Goal: Task Accomplishment & Management: Manage account settings

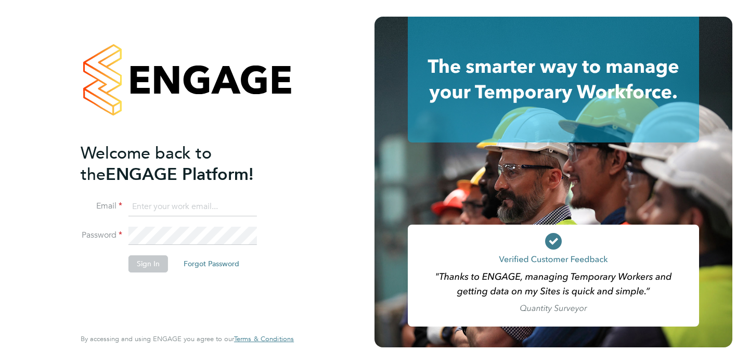
type input "harri@evolve-talent.co.uk"
click at [148, 262] on button "Sign In" at bounding box center [148, 263] width 40 height 17
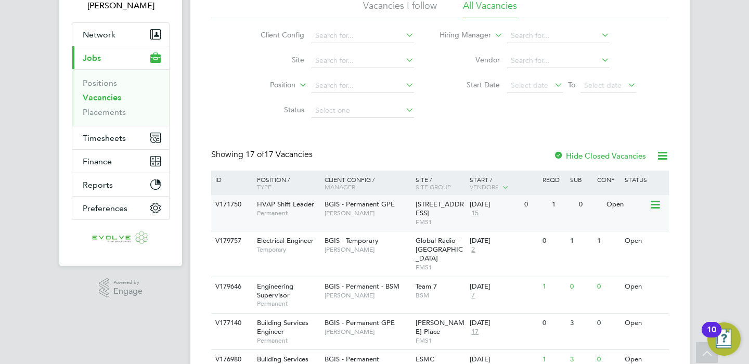
scroll to position [88, 0]
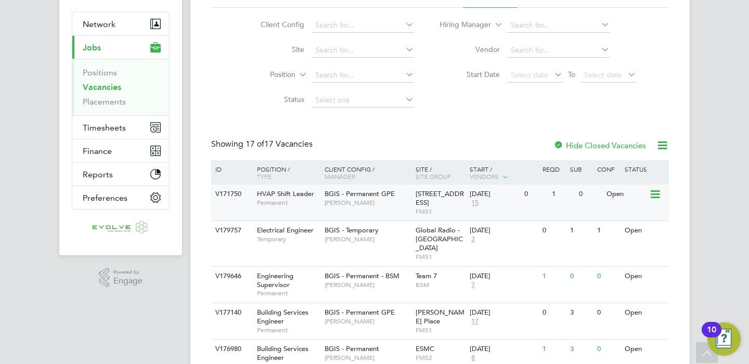
click at [371, 207] on div "BGIS - Permanent GPE Nick Guest" at bounding box center [367, 198] width 91 height 27
click at [367, 238] on span "Laurence Alexander-Holness" at bounding box center [367, 239] width 86 height 8
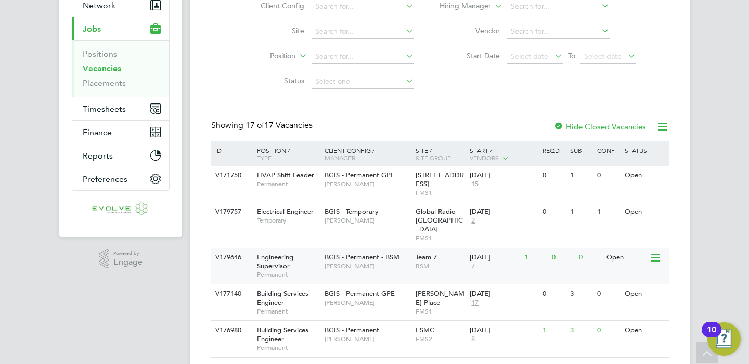
scroll to position [108, 0]
click at [442, 251] on div "Team 7 BSM" at bounding box center [440, 260] width 55 height 27
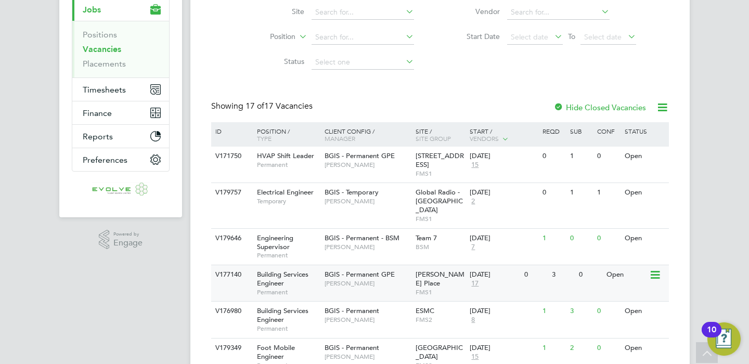
click at [347, 279] on div "BGIS - Permanent GPE Jasmin Padmore" at bounding box center [367, 278] width 91 height 27
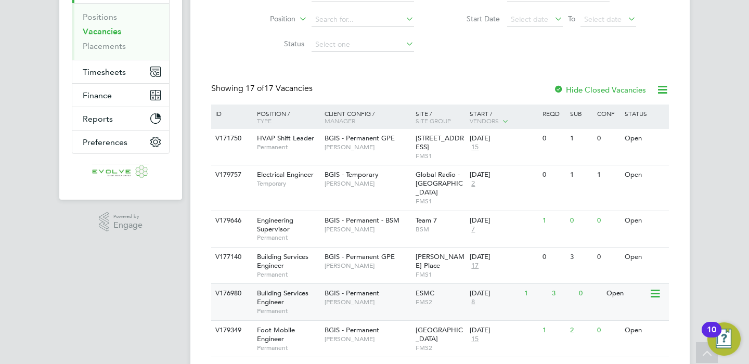
scroll to position [227, 0]
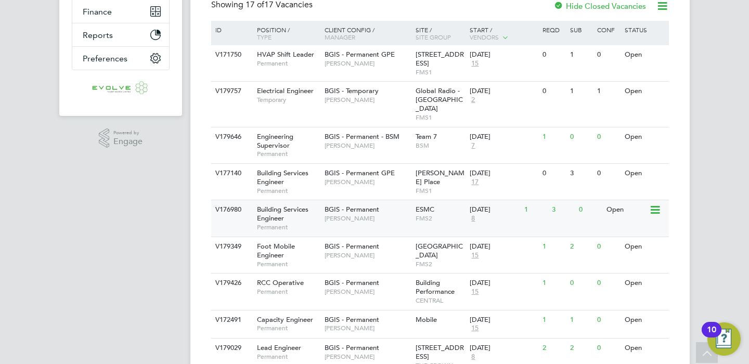
click at [389, 214] on span "Paul Woods" at bounding box center [367, 218] width 86 height 8
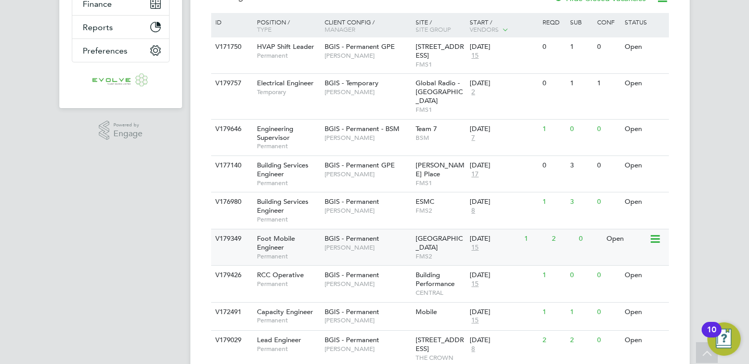
scroll to position [247, 0]
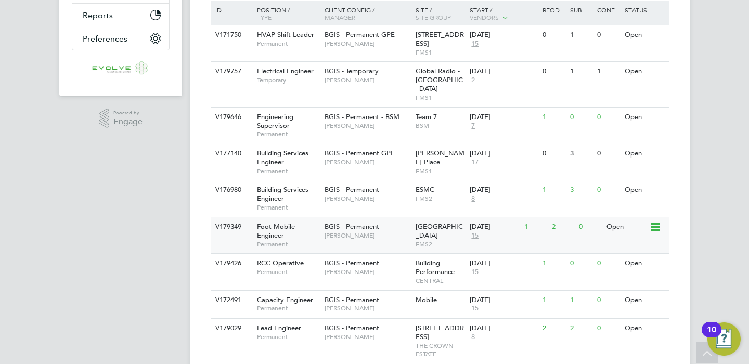
click at [393, 231] on span "Hamza Idris" at bounding box center [367, 235] width 86 height 8
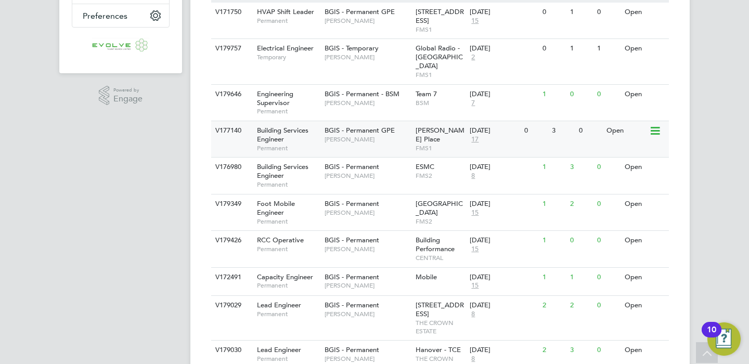
scroll to position [272, 0]
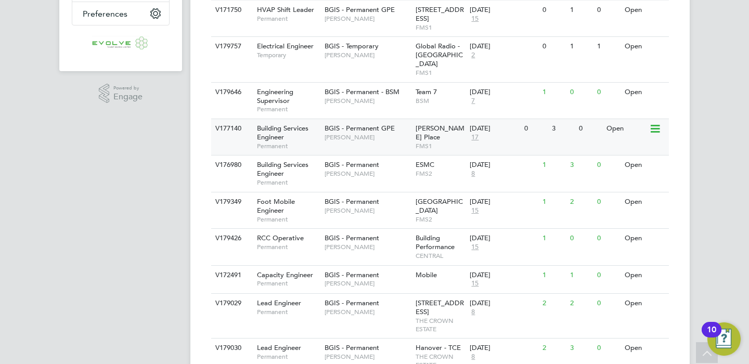
click at [657, 123] on icon at bounding box center [654, 129] width 10 height 12
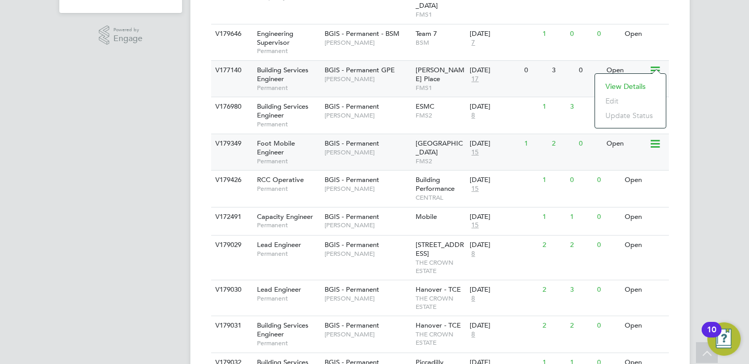
scroll to position [340, 0]
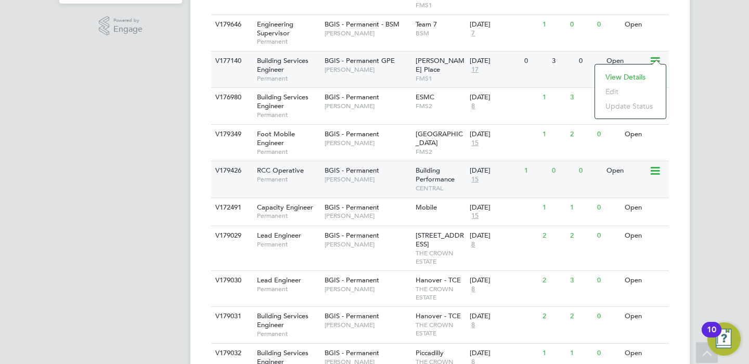
click at [378, 175] on span "Chris Howlett" at bounding box center [367, 179] width 86 height 8
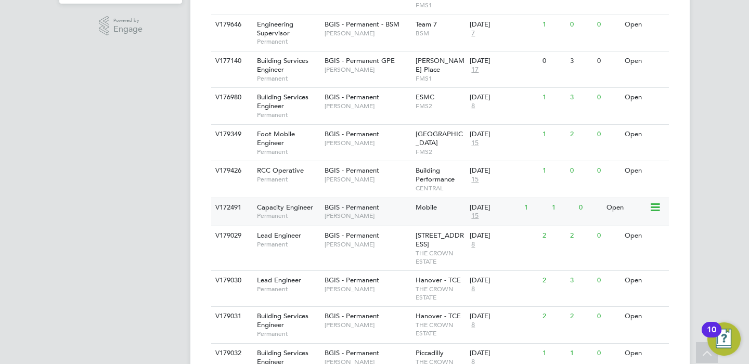
click at [409, 201] on div "BGIS - Permanent Nigel Stamp" at bounding box center [367, 211] width 91 height 27
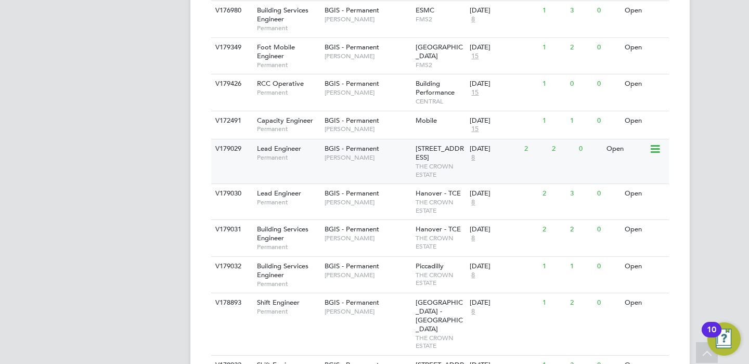
scroll to position [379, 0]
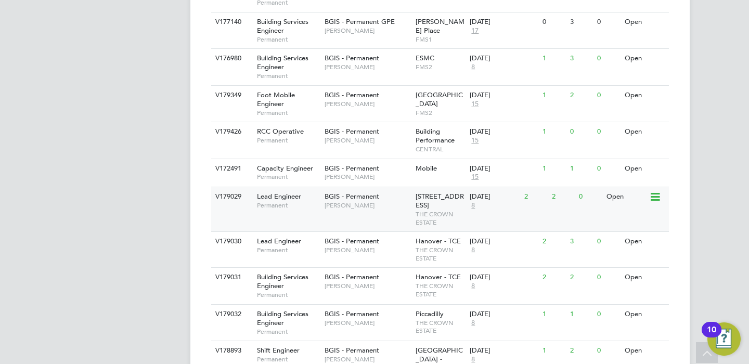
click at [378, 211] on div "V179029 Lead Engineer Permanent BGIS - Permanent Kyriacos Savva 10 New Burlingt…" at bounding box center [440, 209] width 458 height 45
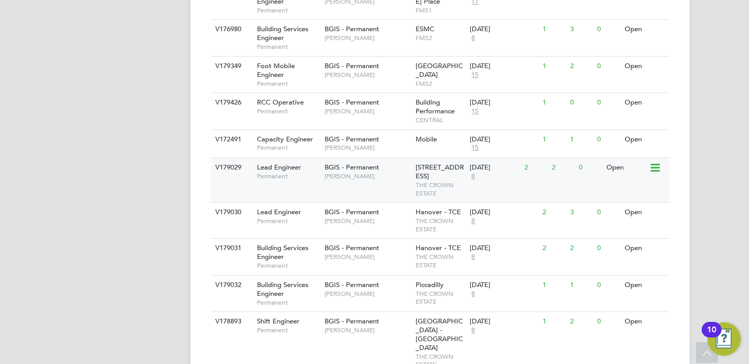
scroll to position [458, 0]
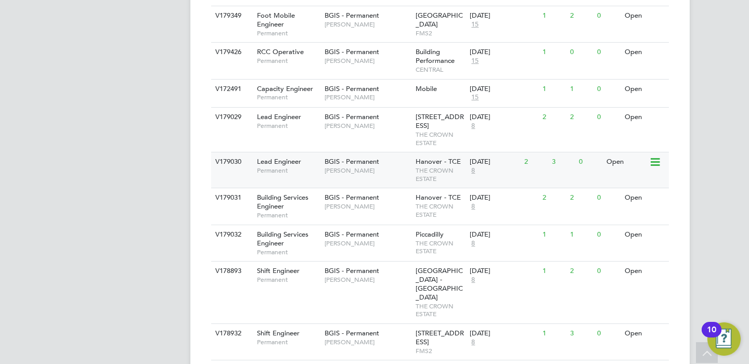
click at [399, 168] on span "[PERSON_NAME]" at bounding box center [367, 170] width 86 height 8
click at [371, 203] on span "[PERSON_NAME]" at bounding box center [367, 206] width 86 height 8
click at [374, 240] on span "[PERSON_NAME]" at bounding box center [367, 243] width 86 height 8
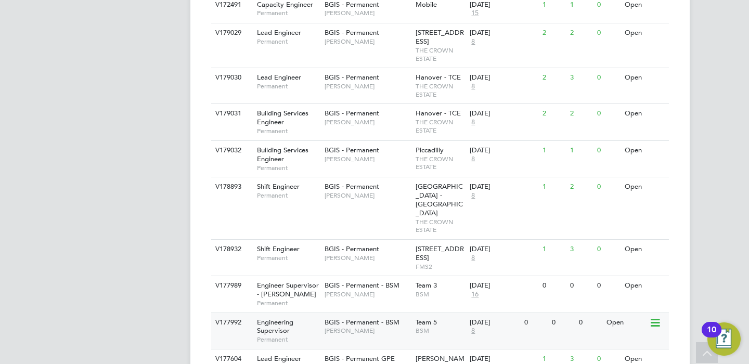
scroll to position [593, 0]
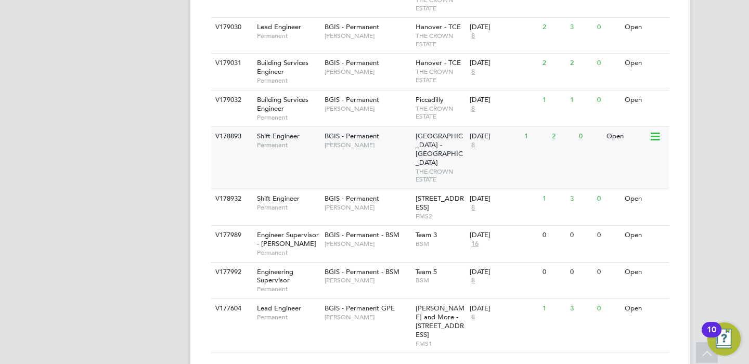
click at [381, 143] on span "Jessica Macgregor" at bounding box center [367, 145] width 86 height 8
click at [376, 199] on div "V178932 Shift Engineer Permanent BGIS - Permanent Paul Wilson 22 Bishopsgate Lo…" at bounding box center [440, 207] width 458 height 36
click at [390, 230] on span "BGIS - Permanent - BSM" at bounding box center [361, 234] width 75 height 9
click at [370, 276] on span "Paul Mackie" at bounding box center [367, 280] width 86 height 8
click at [382, 313] on span "John Hadland" at bounding box center [367, 317] width 86 height 8
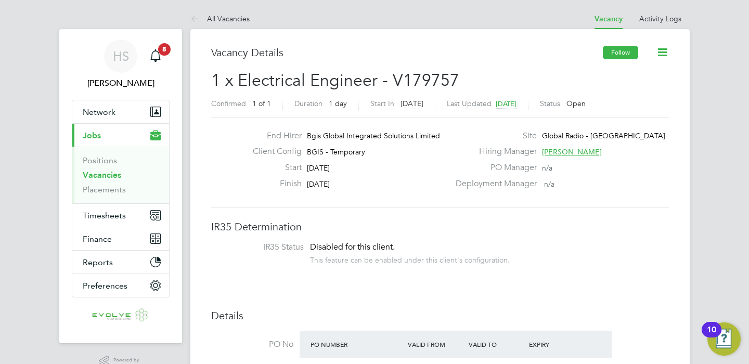
click at [620, 56] on button "Follow" at bounding box center [620, 53] width 35 height 14
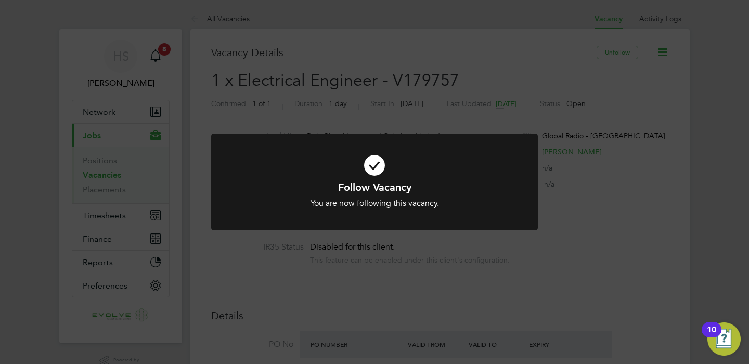
click at [510, 88] on div "Follow Vacancy You are now following this vacancy. Cancel Okay" at bounding box center [374, 182] width 749 height 364
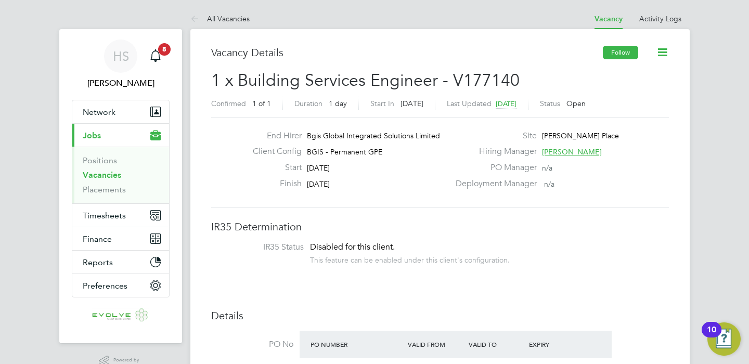
click at [627, 53] on button "Follow" at bounding box center [620, 53] width 35 height 14
click at [619, 57] on button "Follow" at bounding box center [620, 53] width 35 height 14
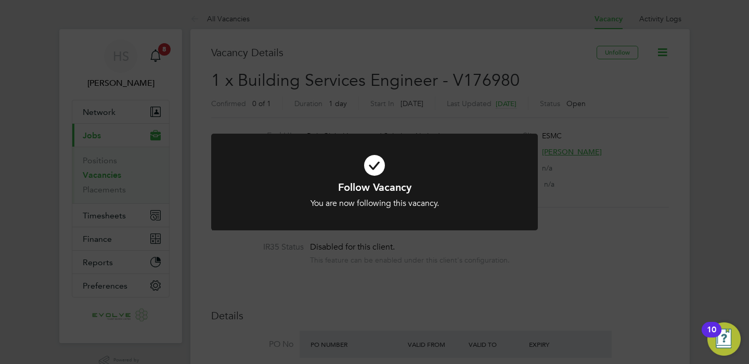
click at [657, 201] on div "Follow Vacancy You are now following this vacancy. Cancel Okay" at bounding box center [374, 182] width 749 height 364
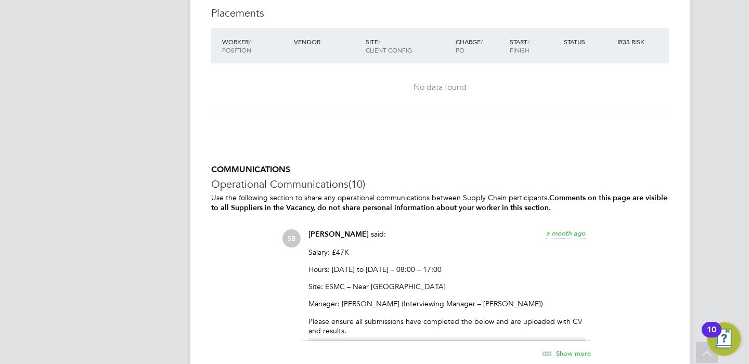
scroll to position [1227, 0]
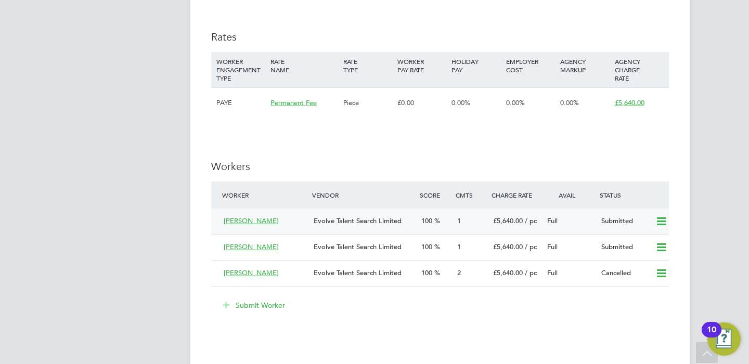
click at [657, 221] on icon at bounding box center [661, 221] width 13 height 8
click at [650, 244] on li "Remove" at bounding box center [646, 244] width 40 height 15
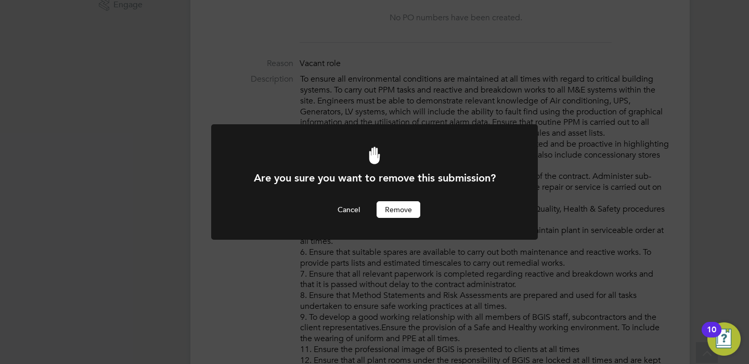
click at [392, 212] on button "Remove" at bounding box center [398, 209] width 44 height 17
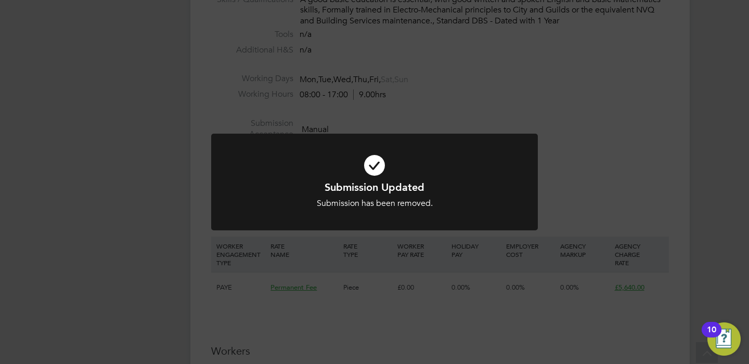
scroll to position [1211, 0]
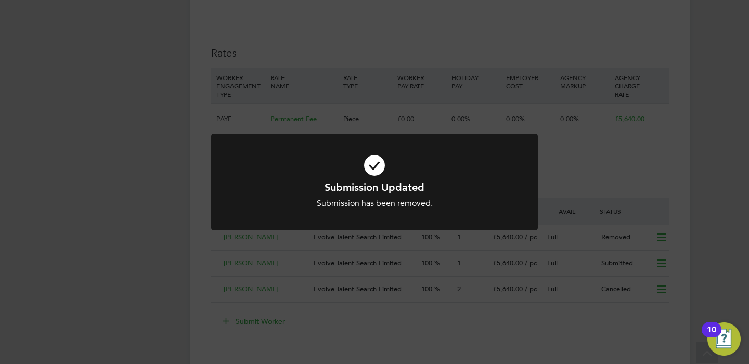
click at [507, 341] on div "Submission Updated Submission has been removed. Cancel Okay" at bounding box center [374, 182] width 749 height 364
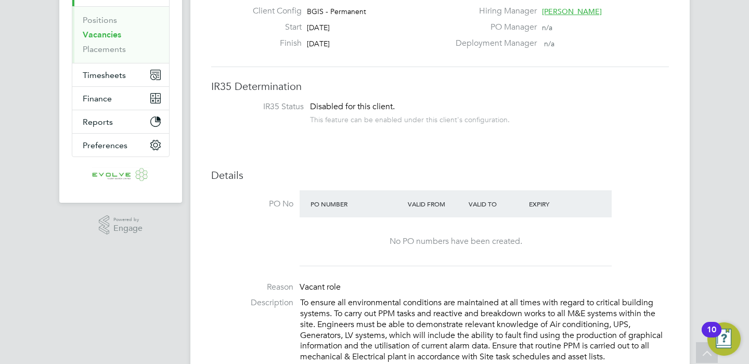
scroll to position [0, 0]
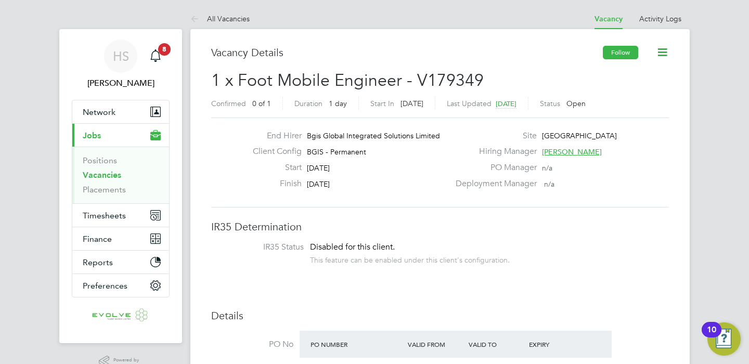
click at [613, 57] on button "Follow" at bounding box center [620, 53] width 35 height 14
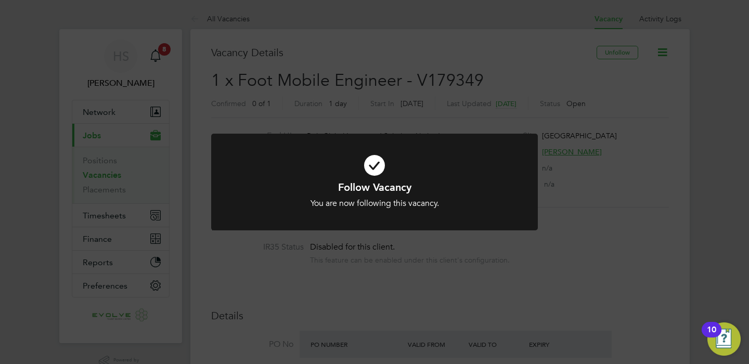
drag, startPoint x: 404, startPoint y: 260, endPoint x: 399, endPoint y: 247, distance: 14.0
click at [404, 260] on div "Follow Vacancy You are now following this vacancy. Cancel Okay" at bounding box center [374, 182] width 749 height 364
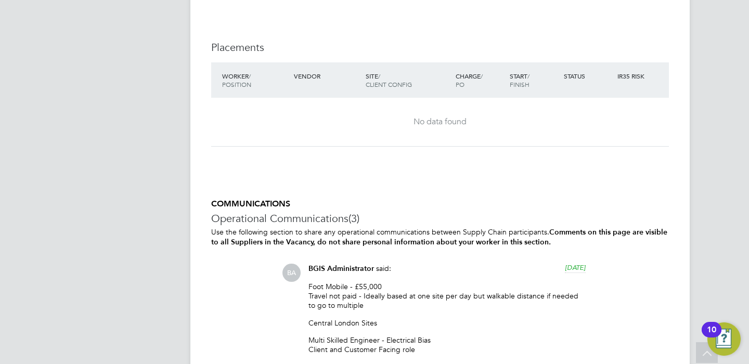
scroll to position [1577, 0]
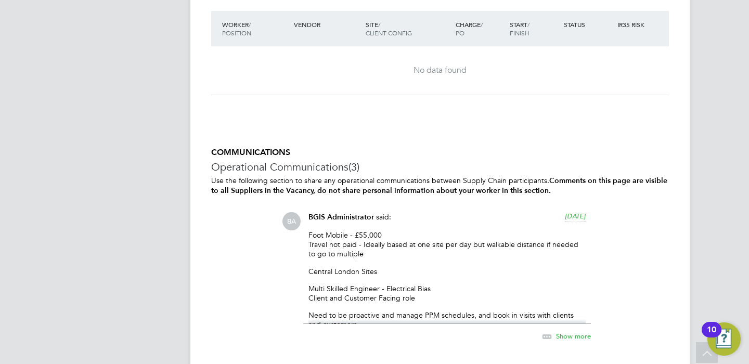
click at [572, 336] on span "Show more" at bounding box center [573, 336] width 35 height 9
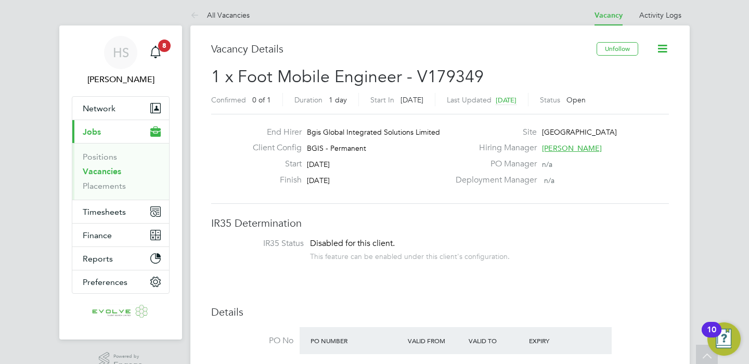
scroll to position [0, 0]
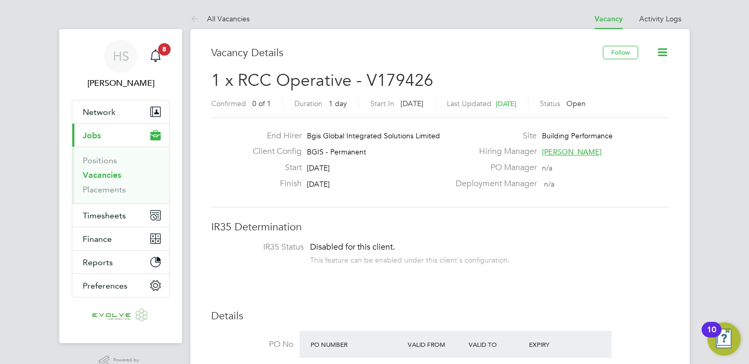
click at [661, 48] on icon at bounding box center [662, 52] width 13 height 13
click at [612, 54] on button "Follow" at bounding box center [620, 53] width 35 height 14
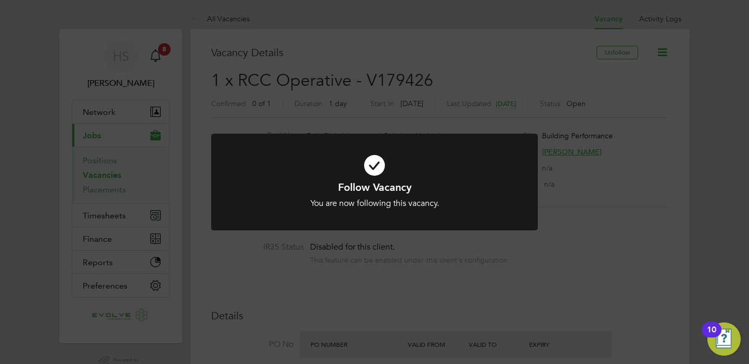
click at [501, 81] on div "Follow Vacancy You are now following this vacancy. Cancel Okay" at bounding box center [374, 182] width 749 height 364
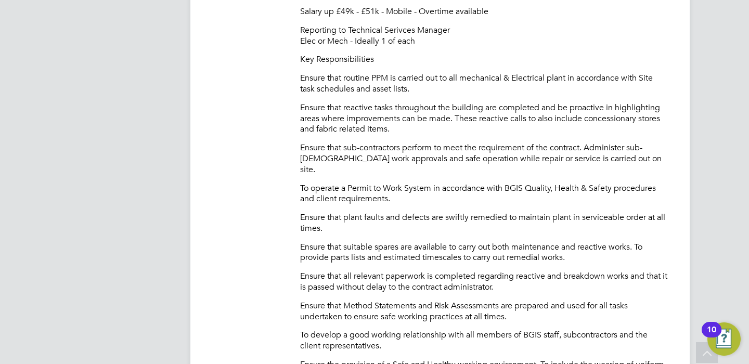
scroll to position [8, 0]
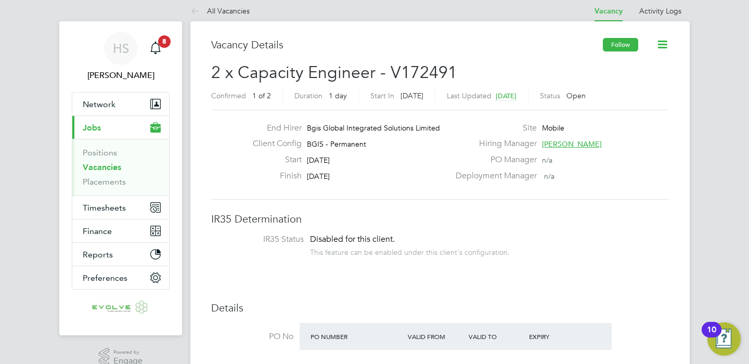
click at [611, 45] on button "Follow" at bounding box center [620, 45] width 35 height 14
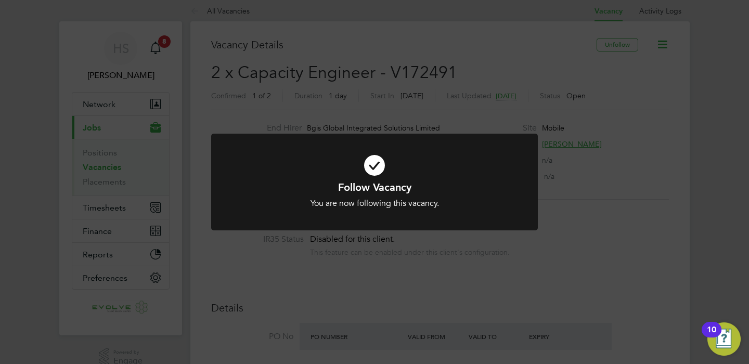
click at [700, 198] on div "Follow Vacancy You are now following this vacancy. Cancel Okay" at bounding box center [374, 182] width 749 height 364
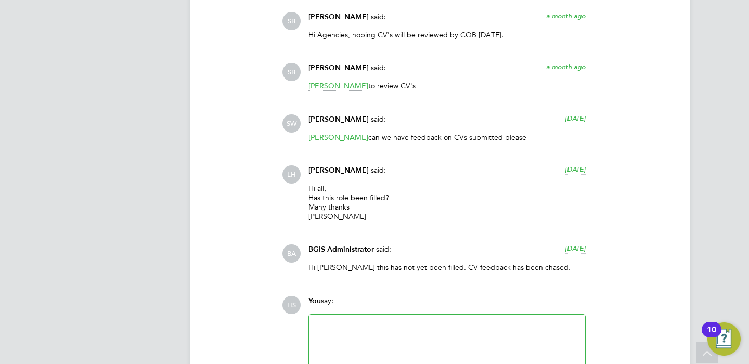
scroll to position [2721, 0]
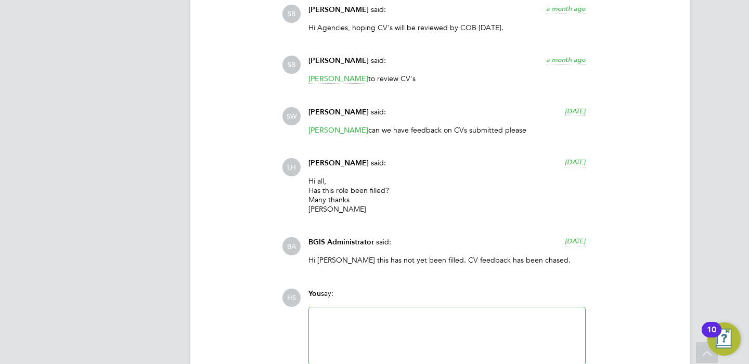
click at [324, 159] on span "Liam Hargate" at bounding box center [338, 163] width 60 height 9
click at [292, 158] on span "LH" at bounding box center [291, 167] width 18 height 18
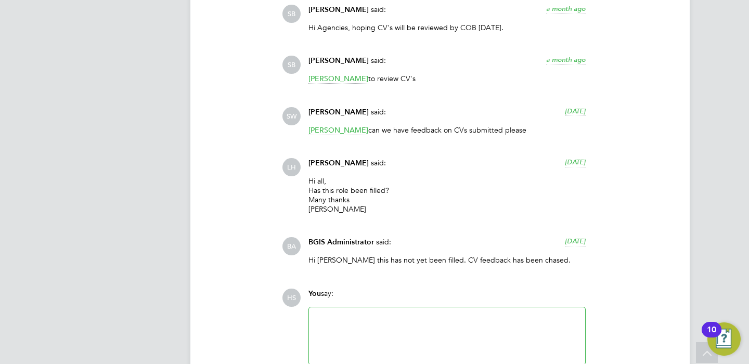
click at [355, 158] on div "Liam Hargate said: 3 days ago" at bounding box center [446, 167] width 277 height 18
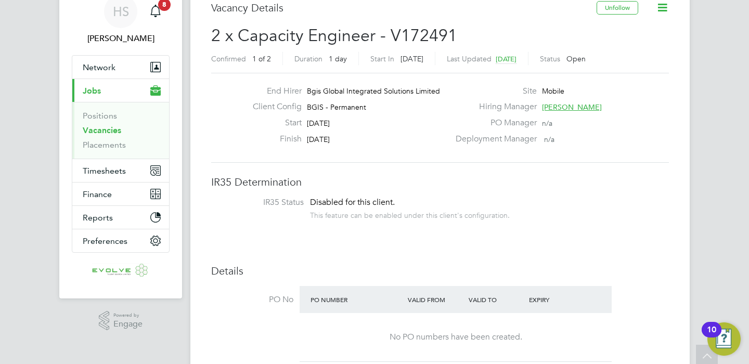
scroll to position [0, 0]
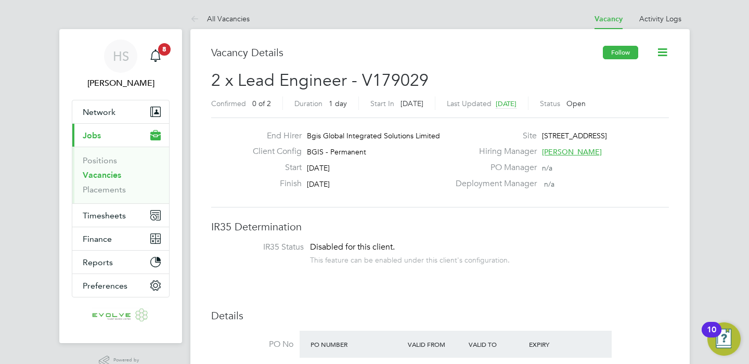
click at [623, 51] on button "Follow" at bounding box center [620, 53] width 35 height 14
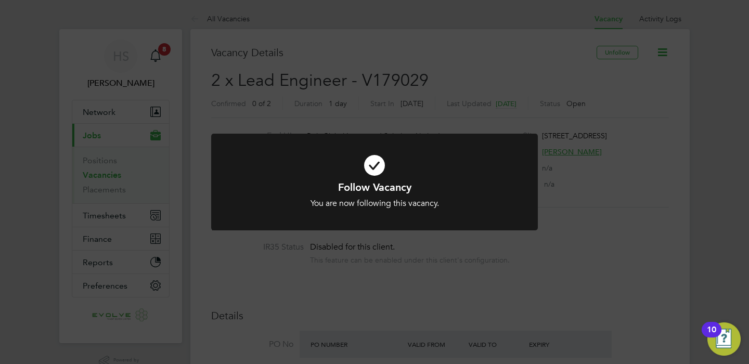
click at [658, 93] on div "Follow Vacancy You are now following this vacancy. Cancel Okay" at bounding box center [374, 182] width 749 height 364
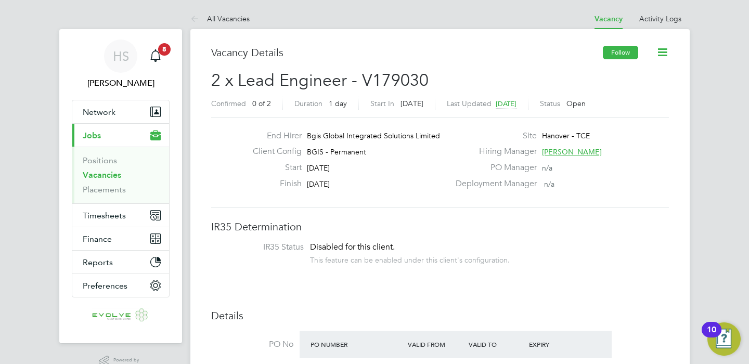
click at [620, 55] on button "Follow" at bounding box center [620, 53] width 35 height 14
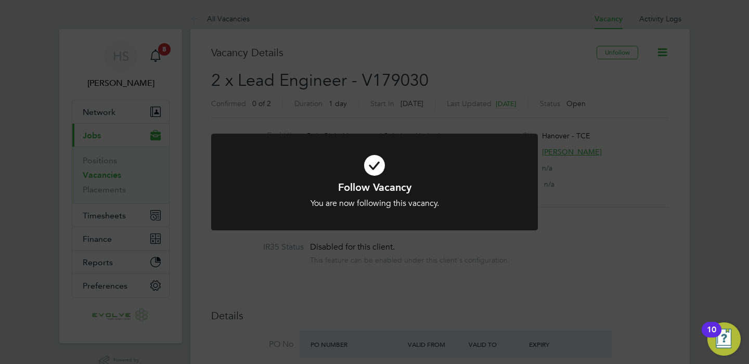
click at [550, 258] on div "Follow Vacancy You are now following this vacancy. Cancel Okay" at bounding box center [374, 182] width 749 height 364
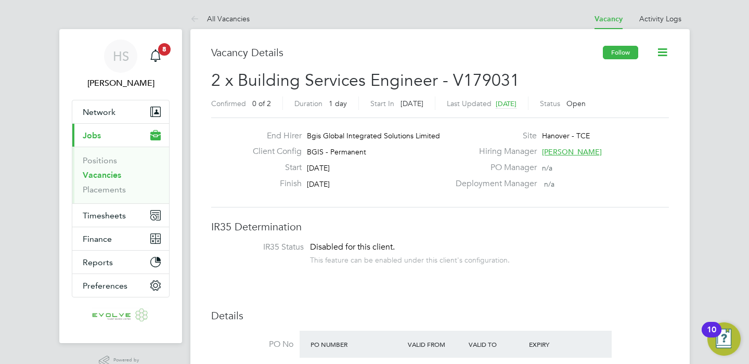
click at [623, 53] on button "Follow" at bounding box center [620, 53] width 35 height 14
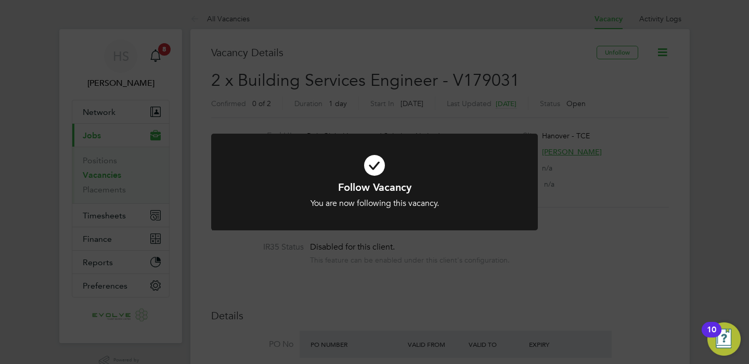
click at [590, 194] on div "Follow Vacancy You are now following this vacancy. Cancel Okay" at bounding box center [374, 182] width 749 height 364
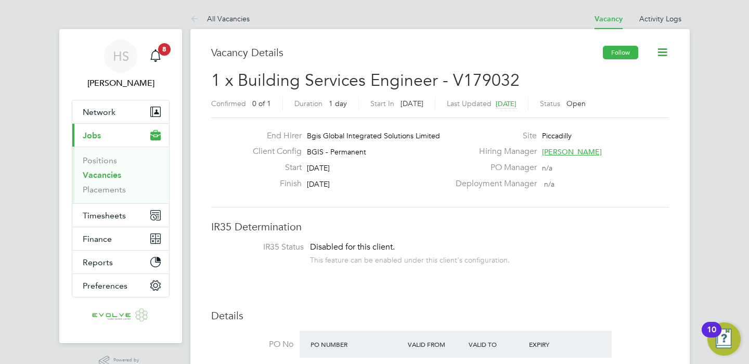
click at [622, 49] on button "Follow" at bounding box center [620, 53] width 35 height 14
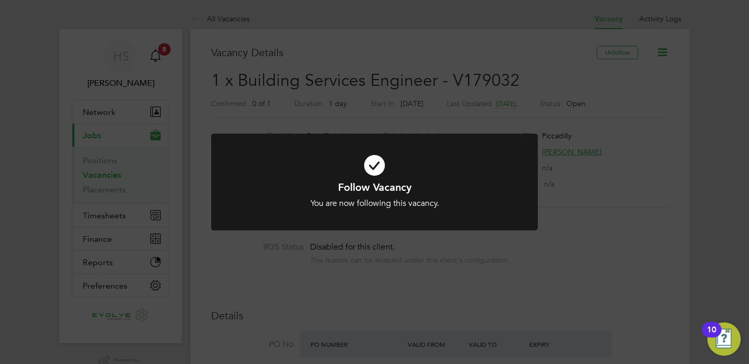
click at [683, 297] on div "Follow Vacancy You are now following this vacancy. Cancel Okay" at bounding box center [374, 182] width 749 height 364
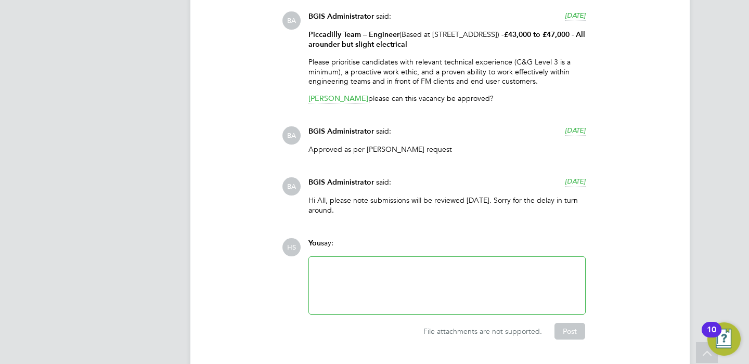
scroll to position [1822, 0]
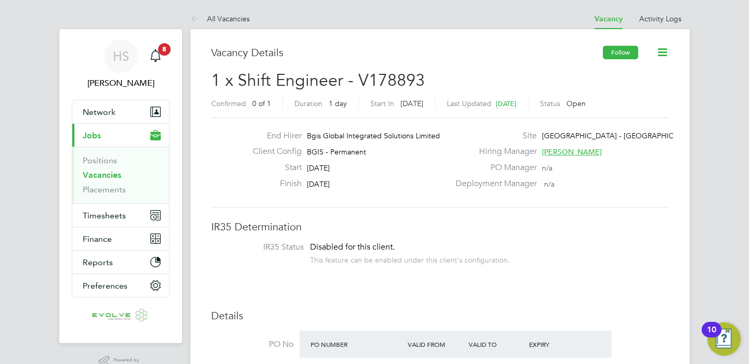
click at [614, 51] on button "Follow" at bounding box center [620, 53] width 35 height 14
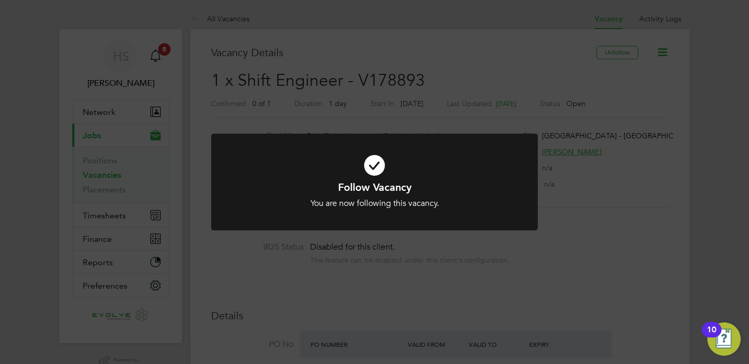
click at [461, 79] on div "Follow Vacancy You are now following this vacancy. Cancel Okay" at bounding box center [374, 182] width 749 height 364
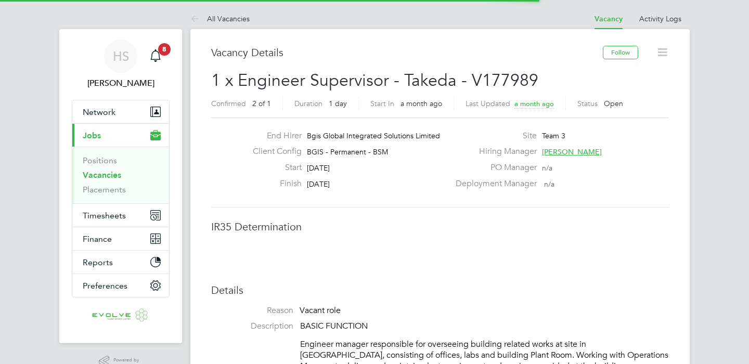
scroll to position [31, 73]
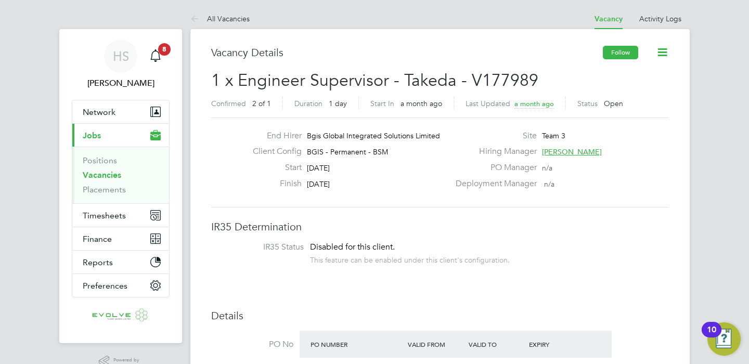
click at [625, 57] on button "Follow" at bounding box center [620, 53] width 35 height 14
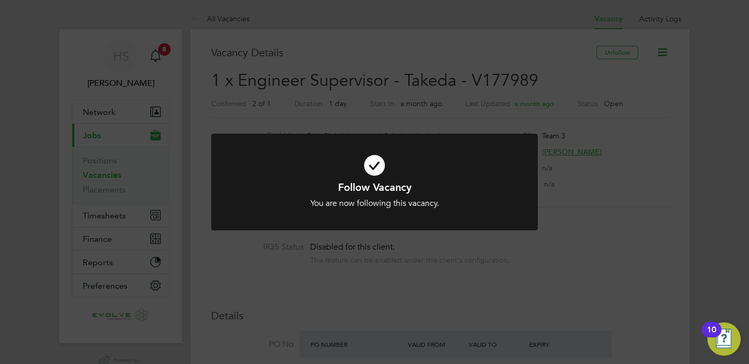
click at [596, 181] on div "Follow Vacancy You are now following this vacancy. Cancel Okay" at bounding box center [374, 182] width 749 height 364
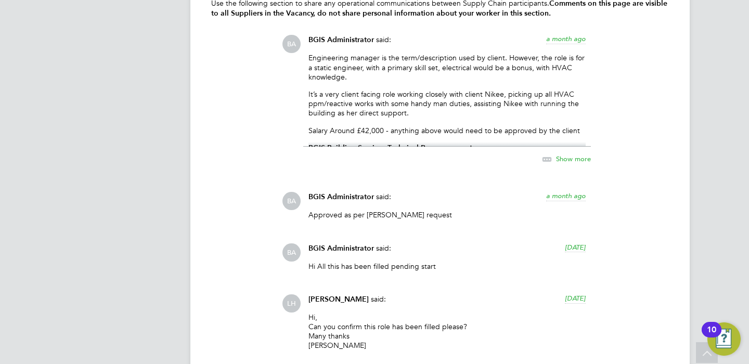
scroll to position [1886, 0]
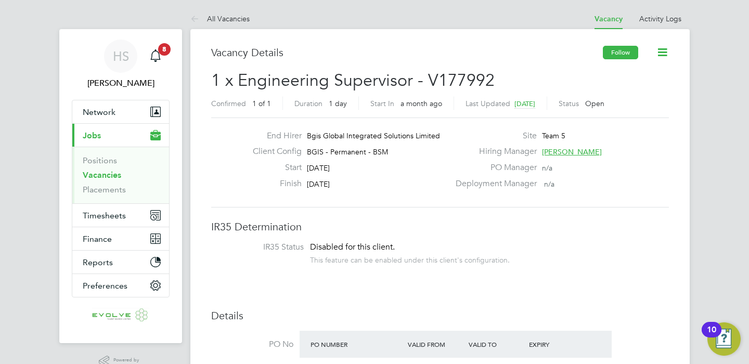
click at [620, 50] on button "Follow" at bounding box center [620, 53] width 35 height 14
